Goal: Check status: Check status

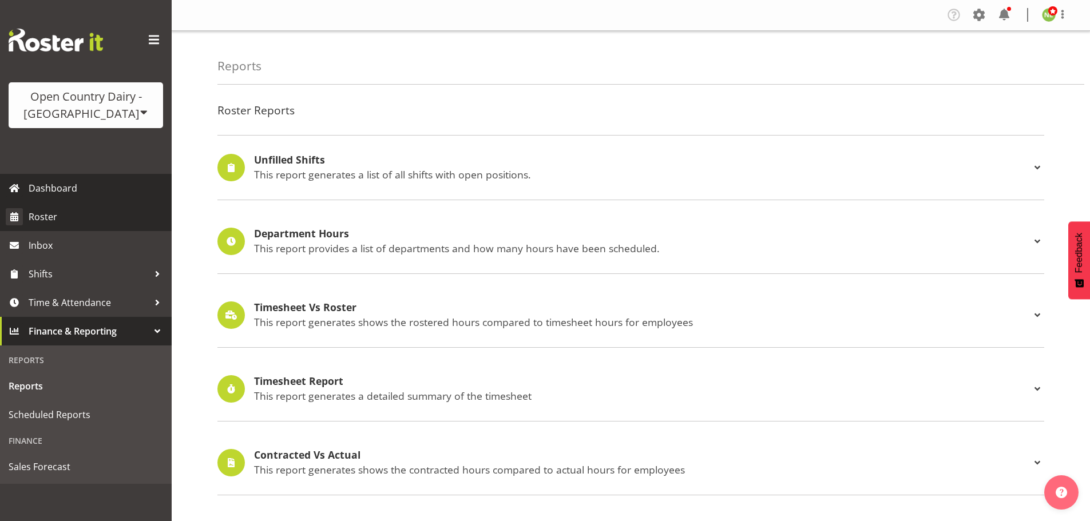
scroll to position [229, 0]
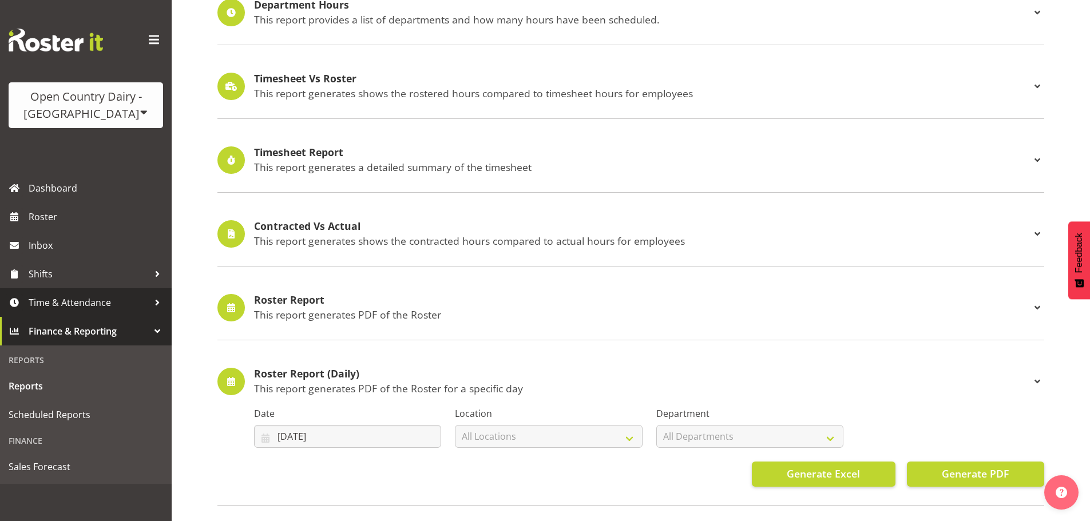
click at [80, 302] on span "Time & Attendance" at bounding box center [89, 302] width 120 height 17
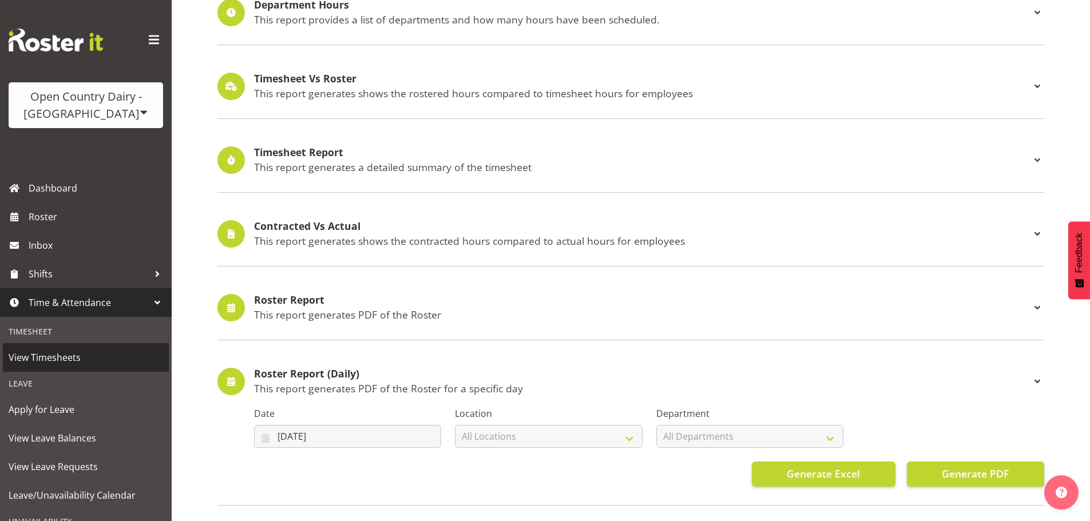
click at [90, 362] on span "View Timesheets" at bounding box center [86, 357] width 154 height 17
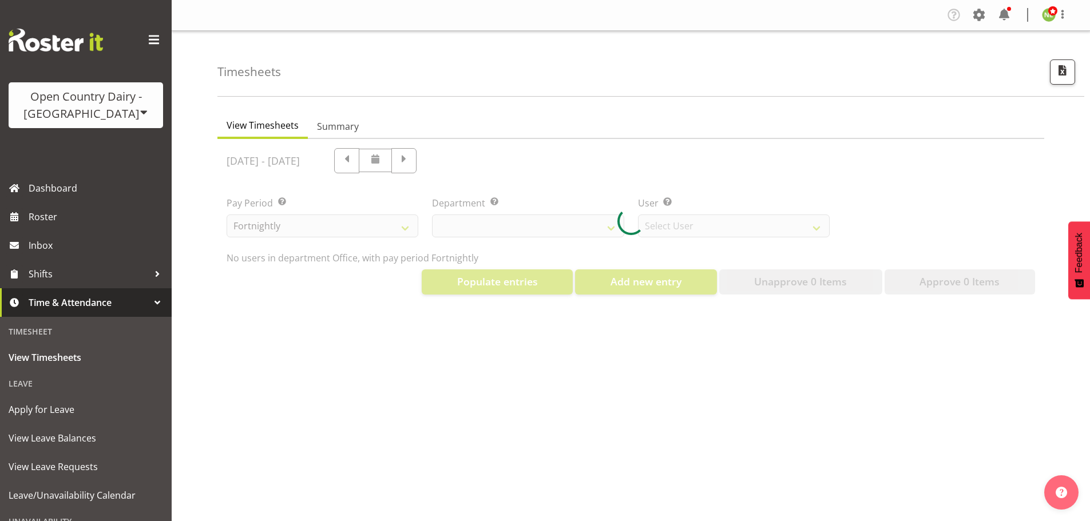
select select "699"
select select "8449"
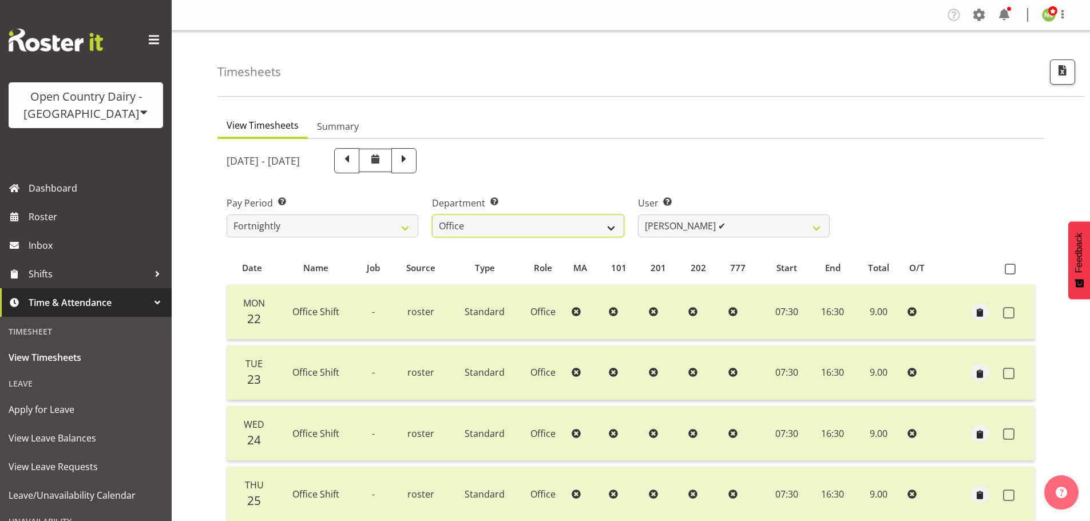
click at [499, 224] on select "734 735 736 737 738 739 851 853 854 855 856 858 861 862 865 867-9032 868 869 87…" at bounding box center [528, 226] width 192 height 23
click at [104, 114] on div "Open Country Dairy - [GEOGRAPHIC_DATA]" at bounding box center [86, 105] width 132 height 34
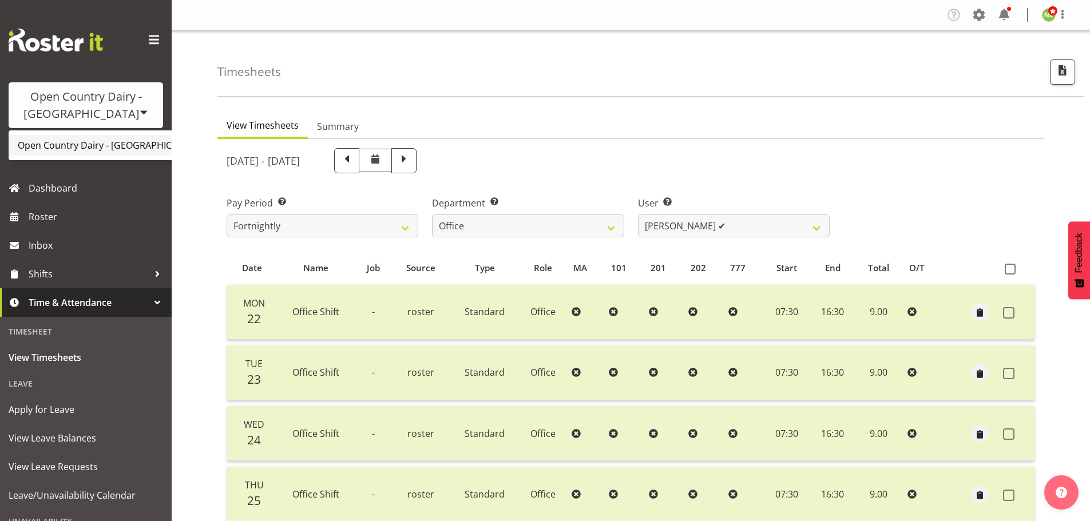
click at [94, 144] on link "Open Country Dairy - [GEOGRAPHIC_DATA]" at bounding box center [119, 145] width 221 height 21
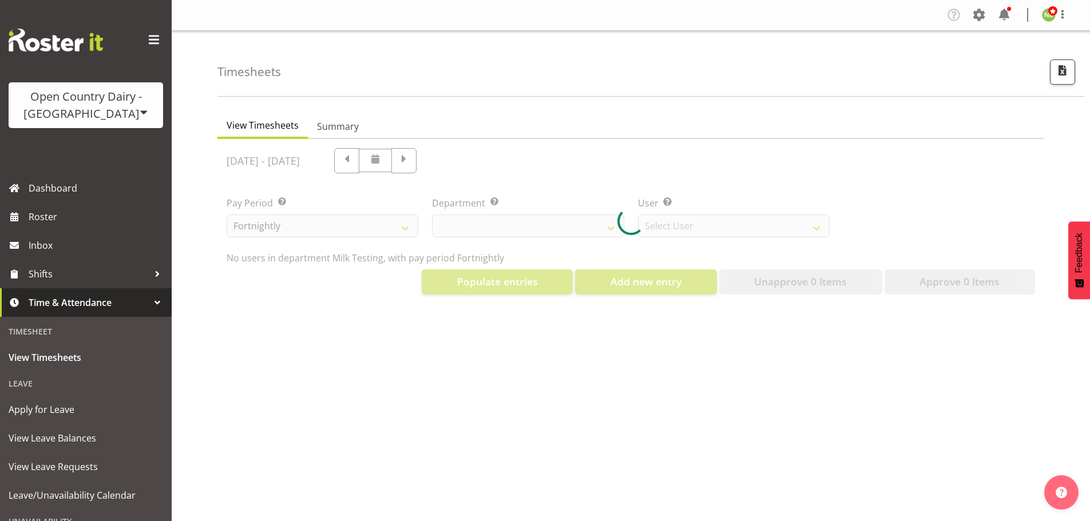
click at [524, 229] on div at bounding box center [630, 221] width 827 height 165
click at [514, 239] on div at bounding box center [630, 221] width 827 height 165
click at [520, 228] on div at bounding box center [630, 221] width 827 height 165
select select "733"
select select "7414"
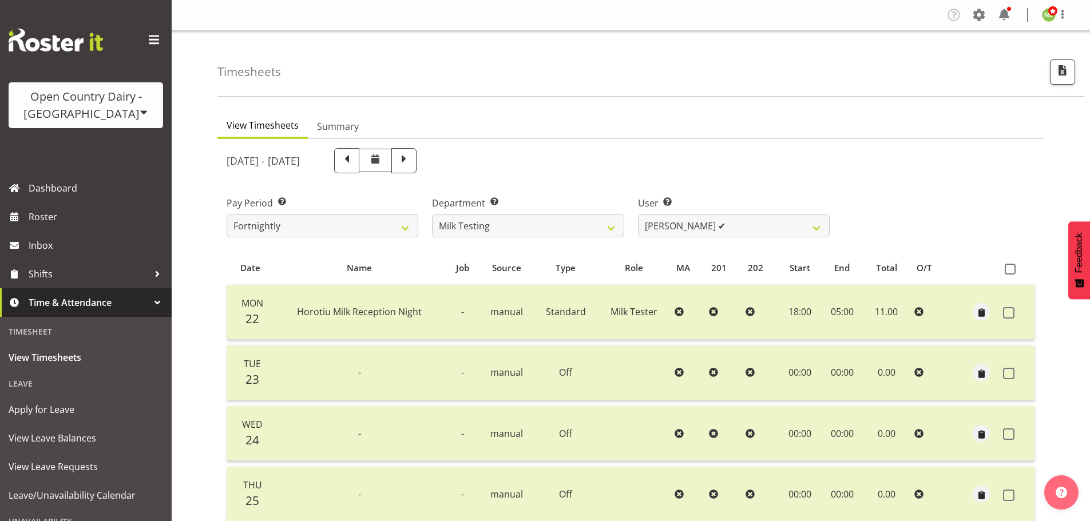
click at [564, 219] on div at bounding box center [630, 459] width 827 height 640
drag, startPoint x: 541, startPoint y: 228, endPoint x: 533, endPoint y: 233, distance: 9.5
click at [541, 228] on select "701 702 703 704 705 706 707 708 709 710 711 712 713 714 715 716 717 718 719 720" at bounding box center [528, 226] width 192 height 23
select select "802"
click at [432, 215] on select "701 702 703 704 705 706 707 708 709 710 711 712 713 714 715 716 717 718 719 720" at bounding box center [528, 226] width 192 height 23
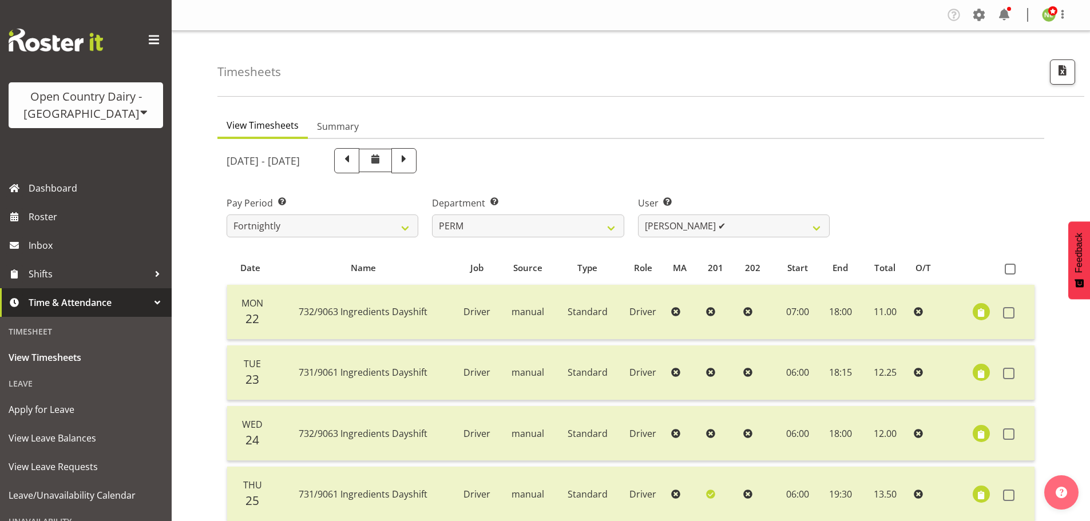
click at [685, 231] on div at bounding box center [630, 459] width 827 height 640
click at [687, 228] on select "Abhilash Antony ✔ Amba Swann ❌ Chris Kneebone ✔ Haley Galecki ✔ Jayden Vincent …" at bounding box center [734, 226] width 192 height 23
select select "10156"
click at [638, 215] on select "Abhilash Antony ✔ Amba Swann ❌ Chris Kneebone ✔ Haley Galecki ✔ Jayden Vincent …" at bounding box center [734, 226] width 192 height 23
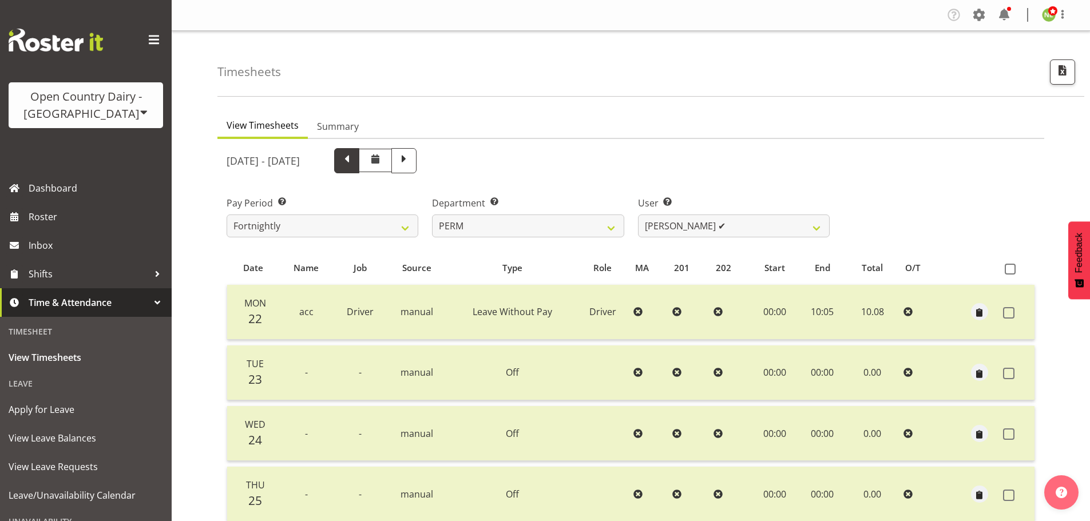
click at [354, 160] on span at bounding box center [346, 159] width 15 height 15
select select
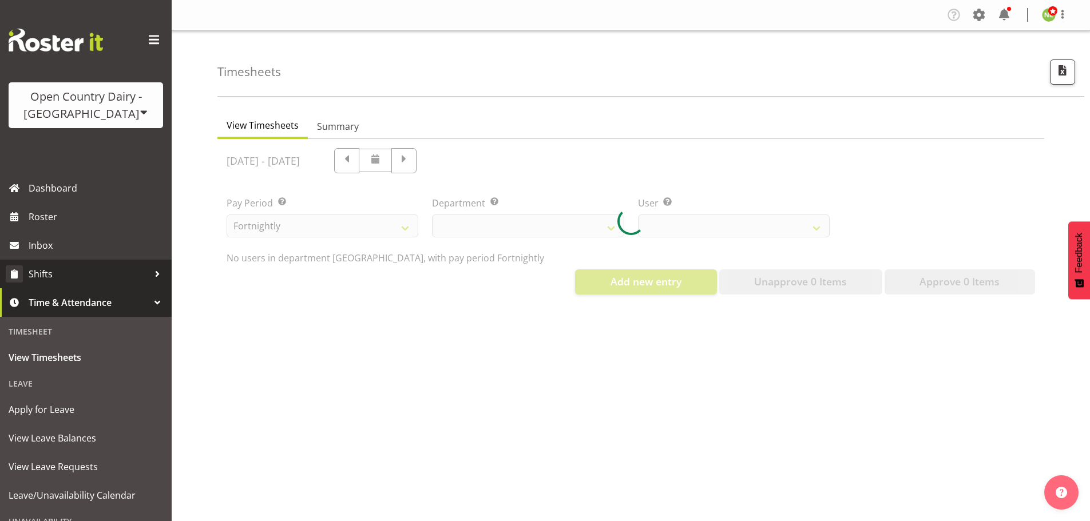
select select "802"
select select "10156"
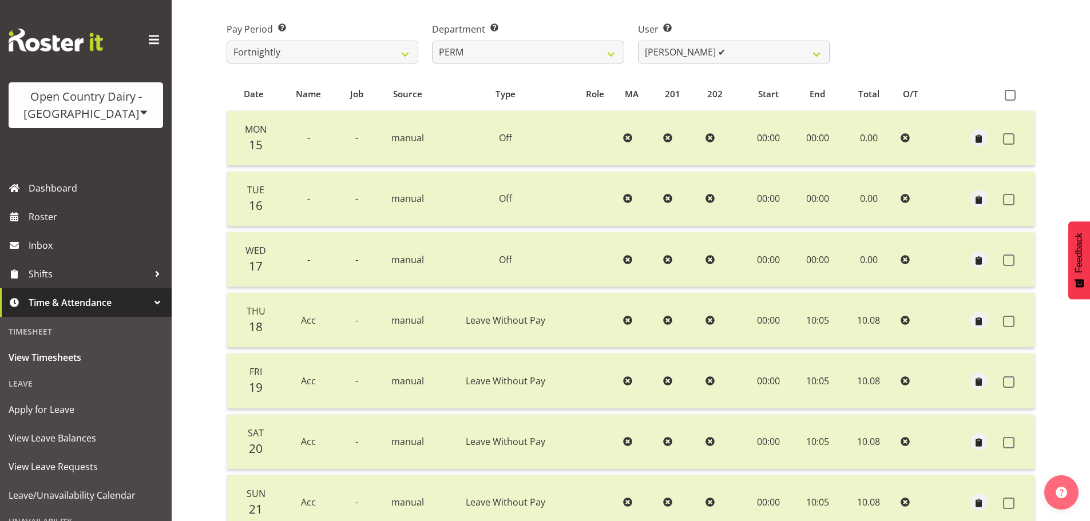
scroll to position [46, 0]
